Goal: Task Accomplishment & Management: Manage account settings

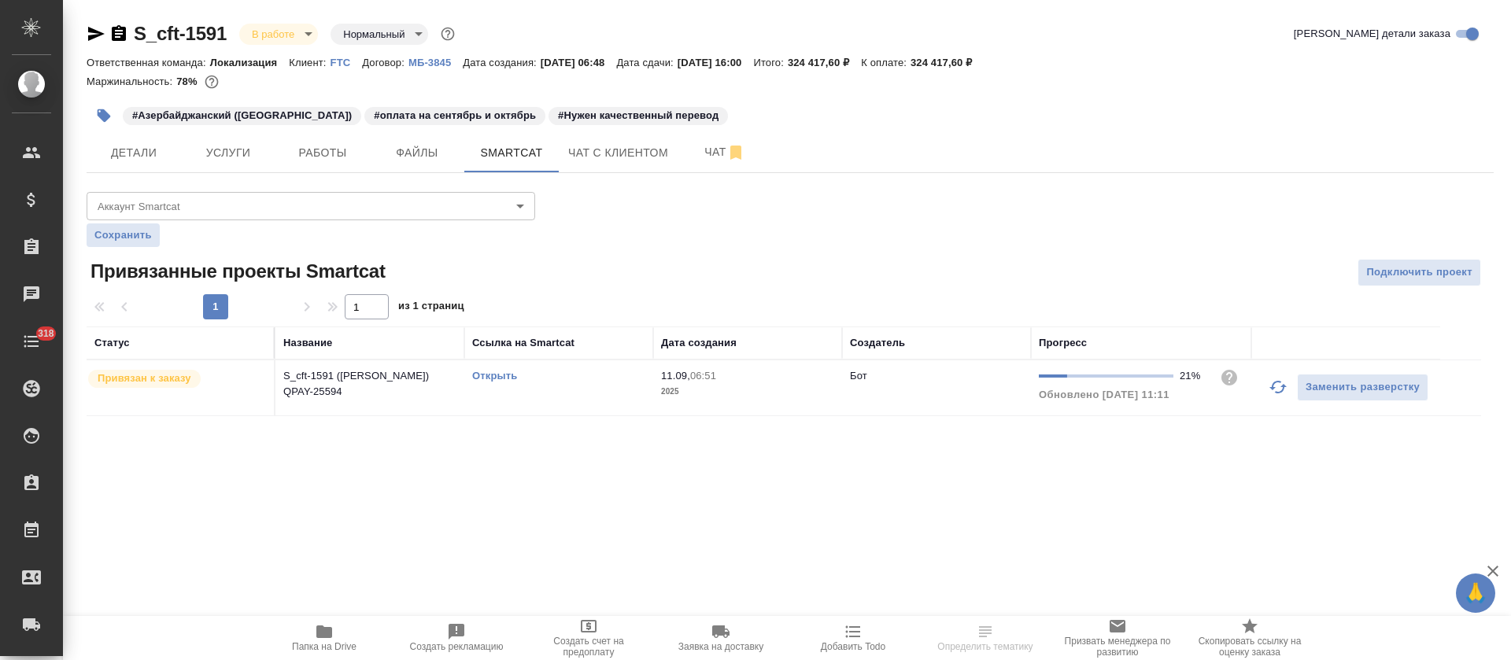
click at [1281, 382] on icon "button" at bounding box center [1278, 387] width 17 height 13
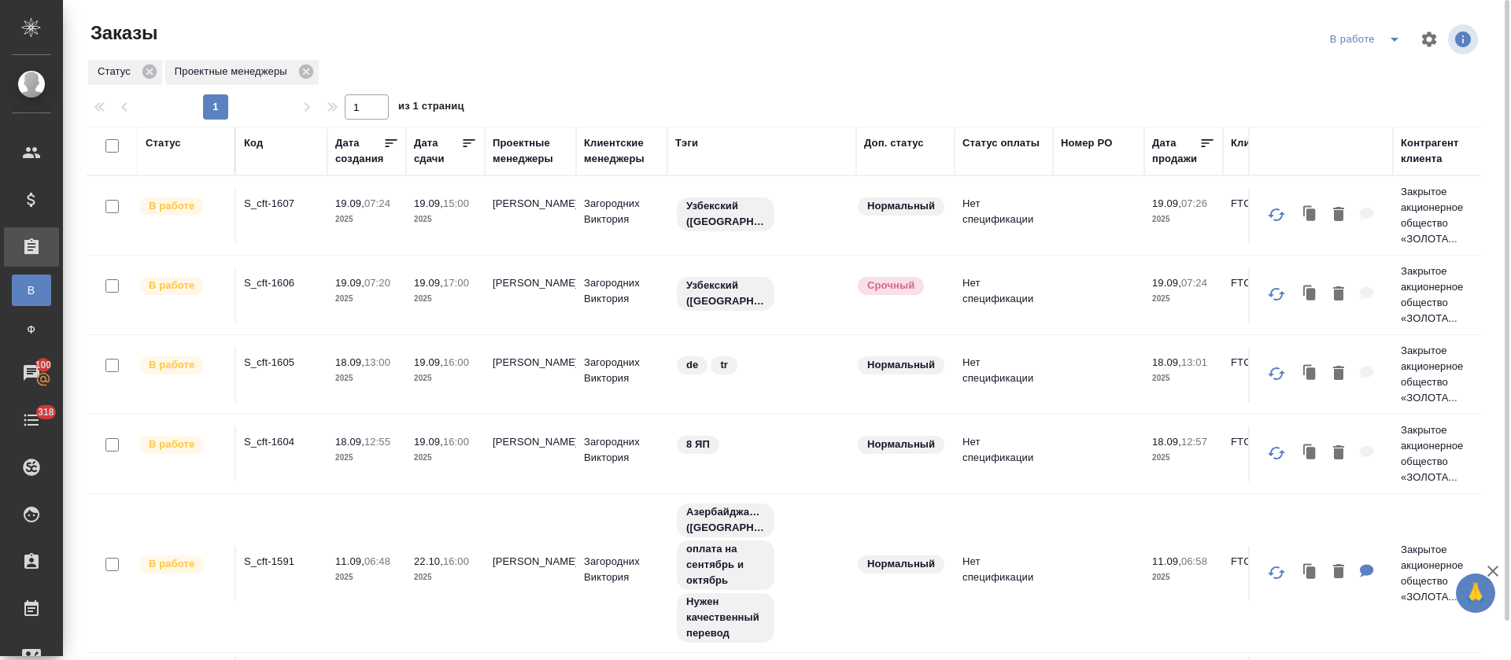
click at [1394, 40] on icon "split button" at bounding box center [1394, 39] width 19 height 19
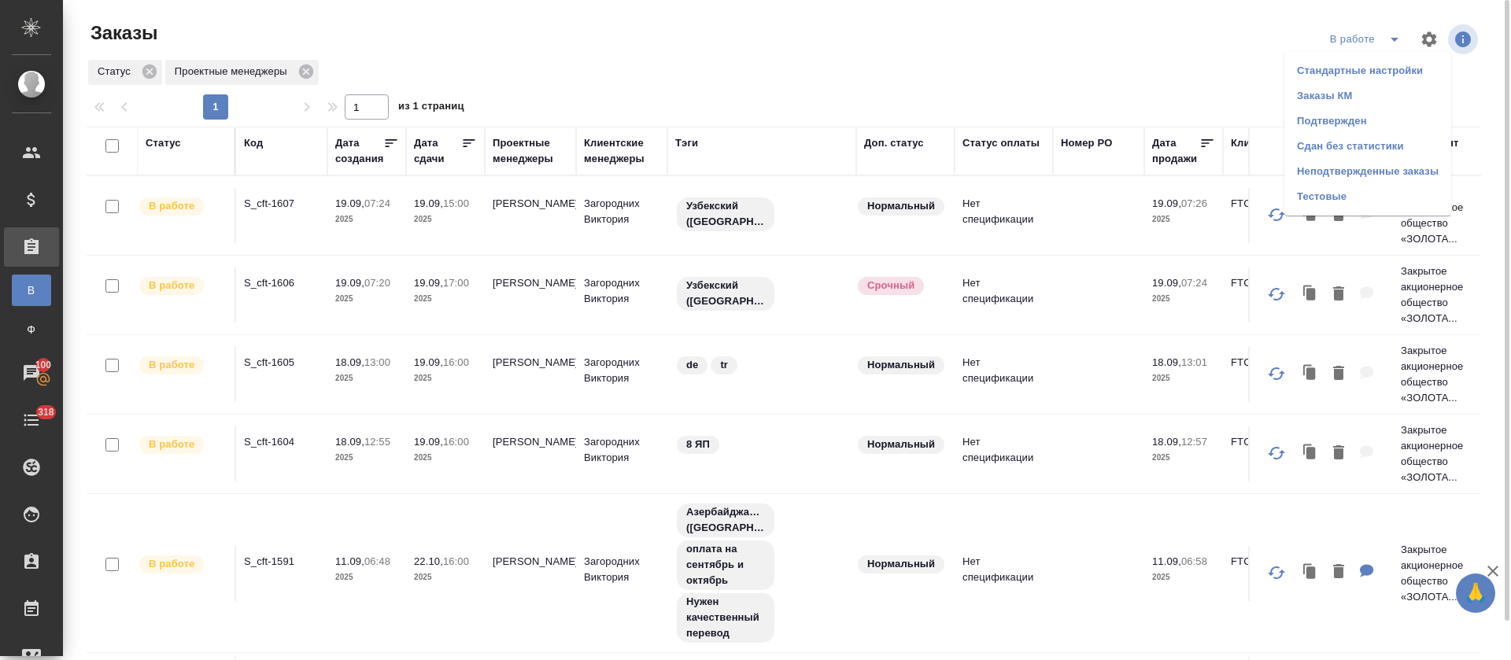
click at [1319, 125] on li "Подтвержден" at bounding box center [1367, 121] width 167 height 25
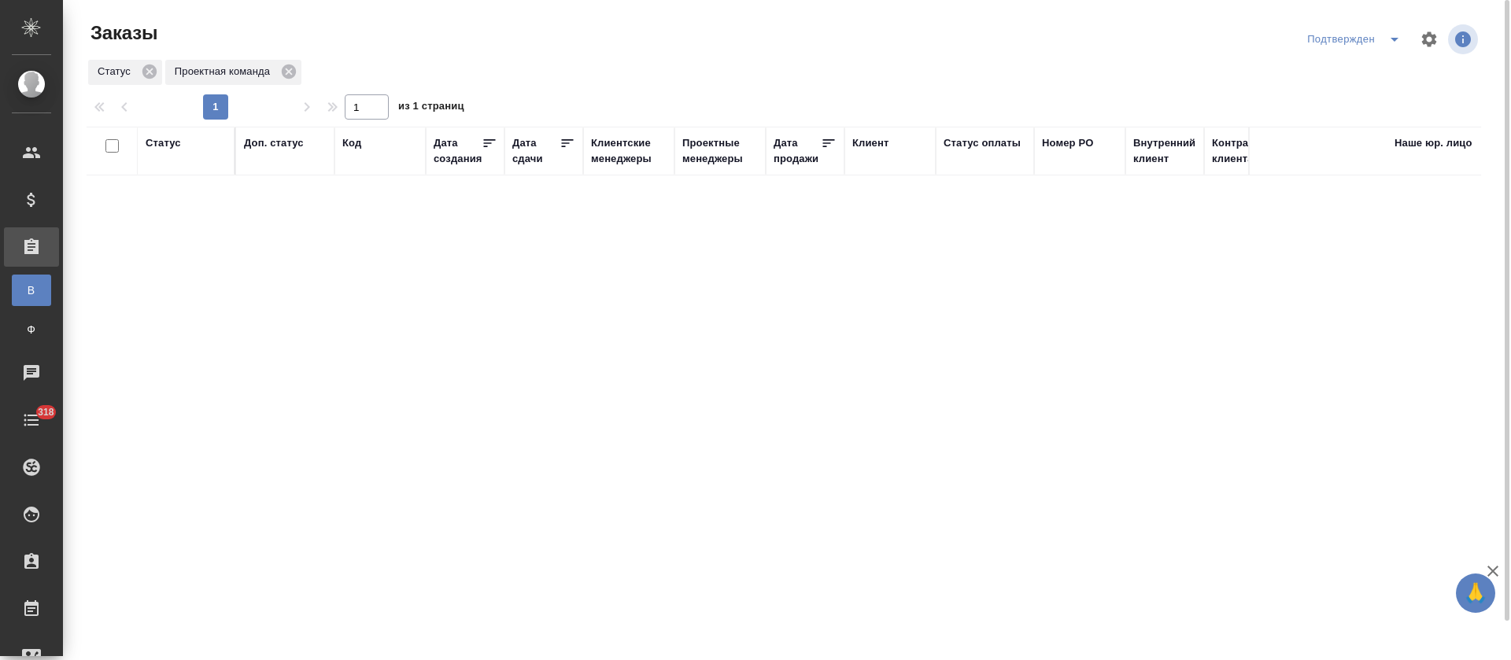
click at [1392, 52] on div "Подтвержден" at bounding box center [1392, 39] width 178 height 38
click at [1396, 46] on icon "split button" at bounding box center [1394, 39] width 19 height 19
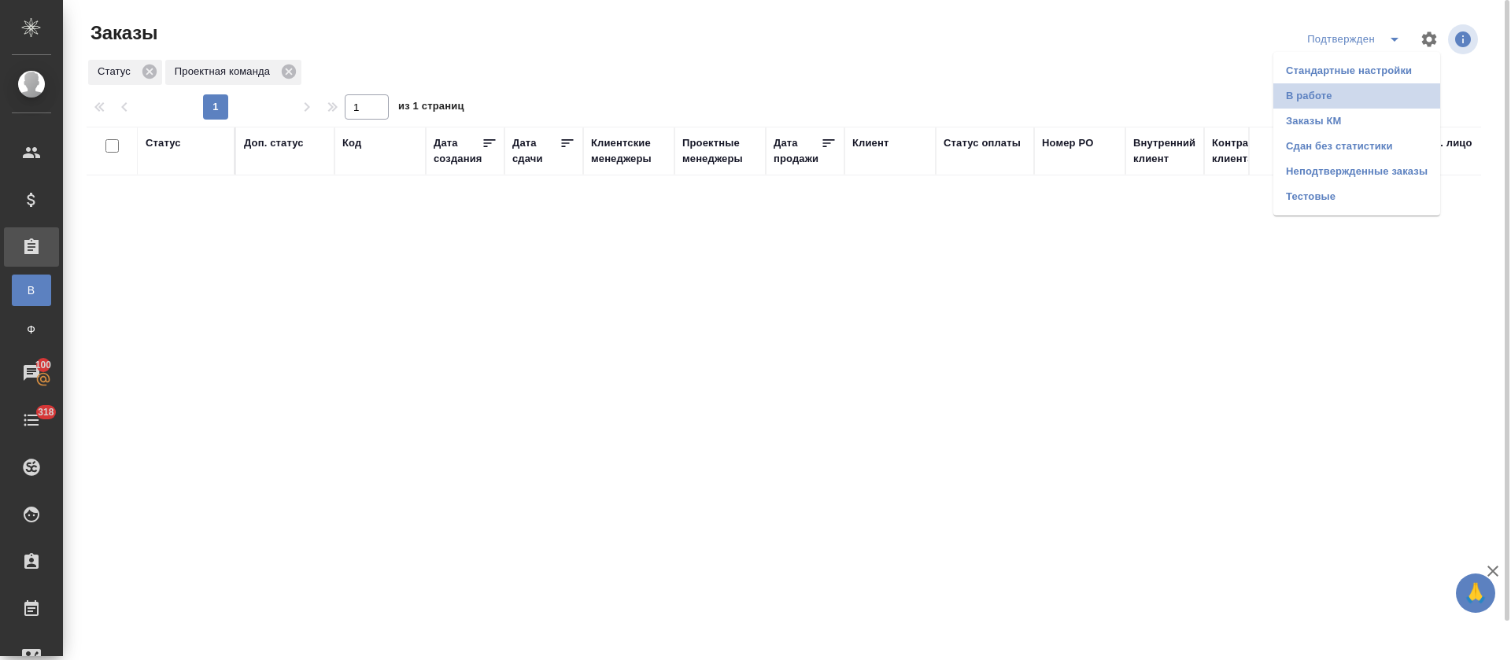
click at [1367, 93] on li "В работе" at bounding box center [1356, 95] width 167 height 25
